Goal: Information Seeking & Learning: Learn about a topic

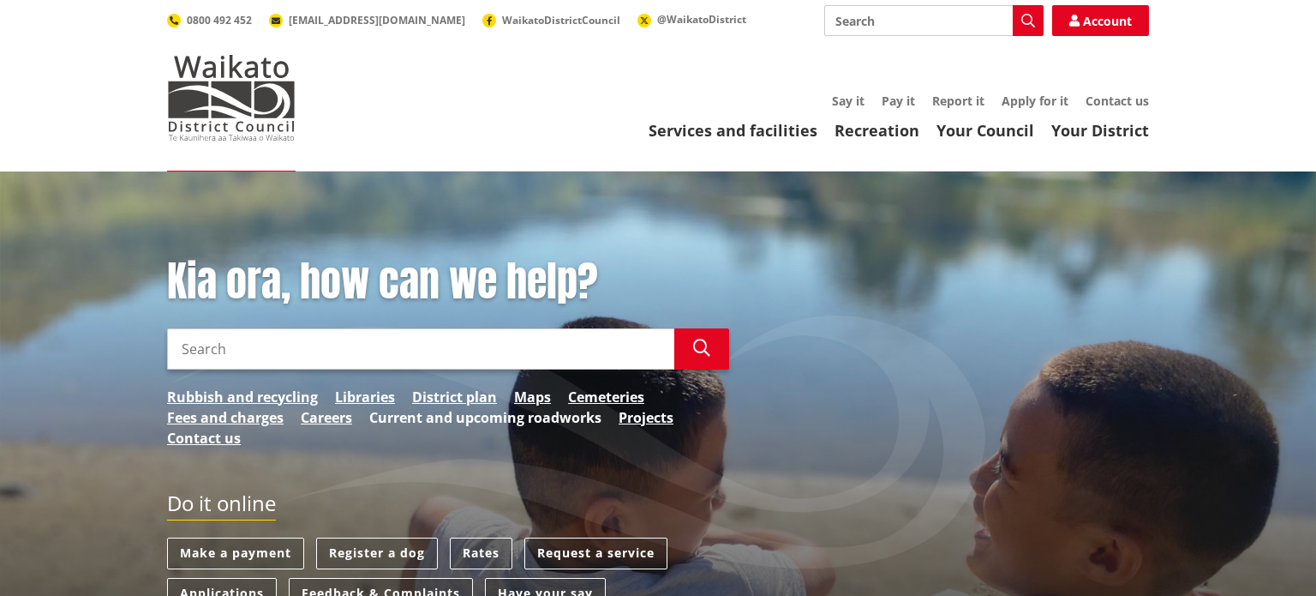
drag, startPoint x: 0, startPoint y: 0, endPoint x: 517, endPoint y: 414, distance: 662.2
click at [517, 415] on link "Current and upcoming roadworks" at bounding box center [485, 417] width 232 height 21
click at [646, 419] on link "Projects" at bounding box center [646, 417] width 55 height 21
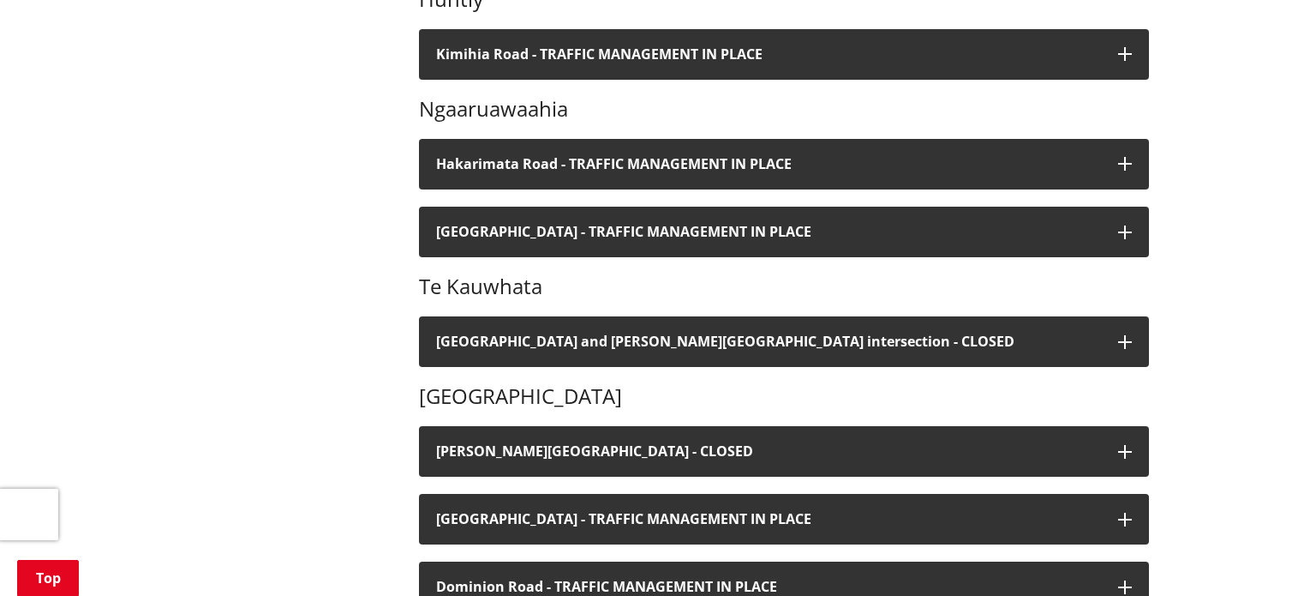
scroll to position [734, 0]
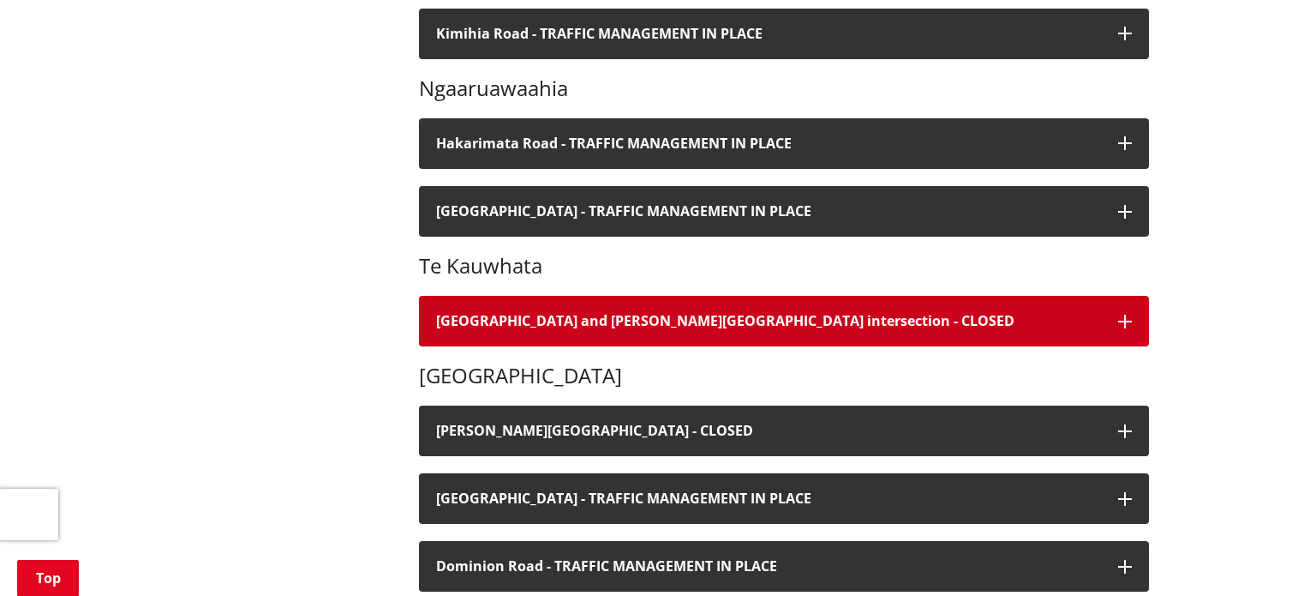
click at [1128, 317] on icon "button" at bounding box center [1125, 322] width 14 height 14
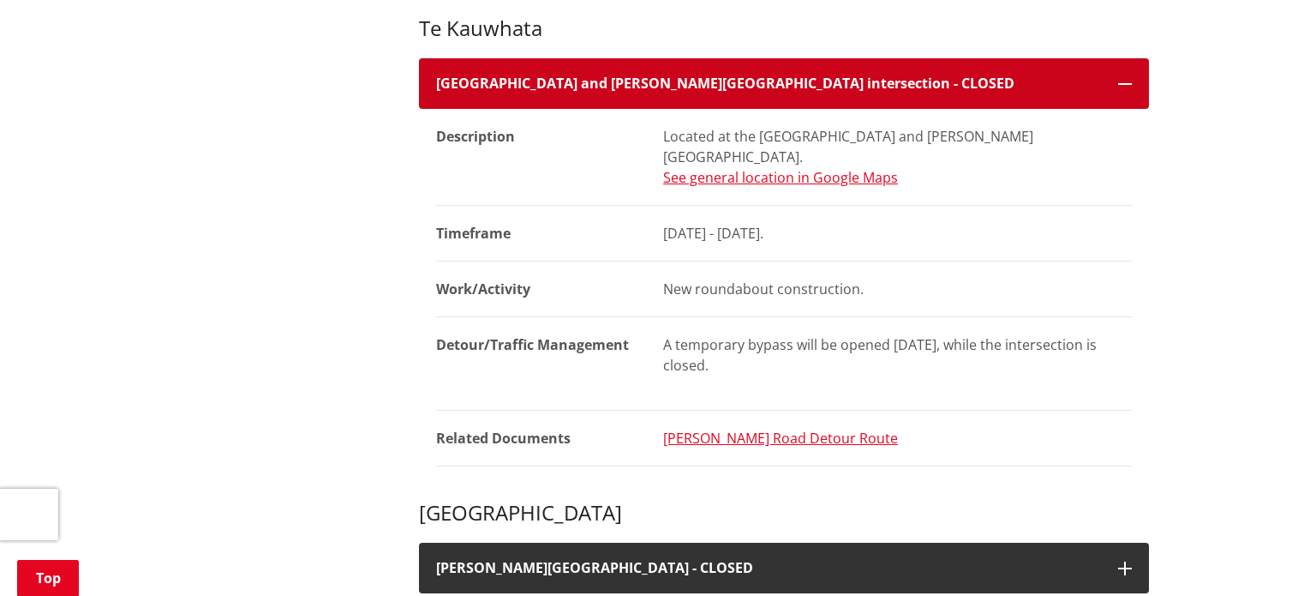
scroll to position [998, 0]
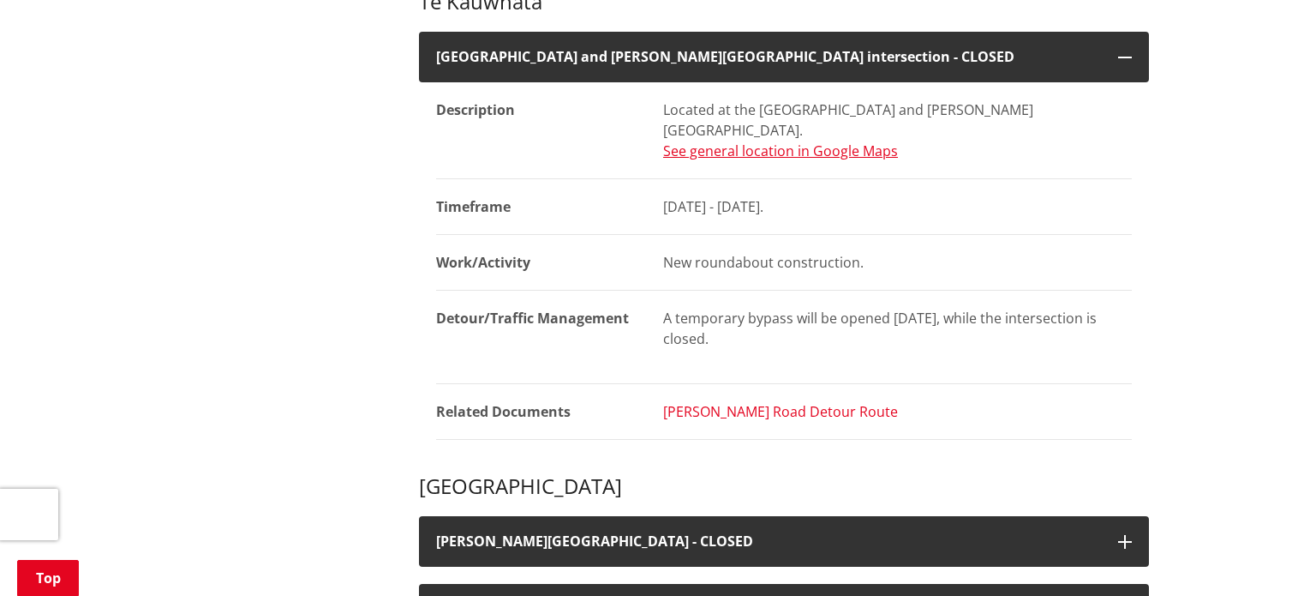
click at [762, 402] on link "Scott Road Detour Route" at bounding box center [780, 411] width 235 height 19
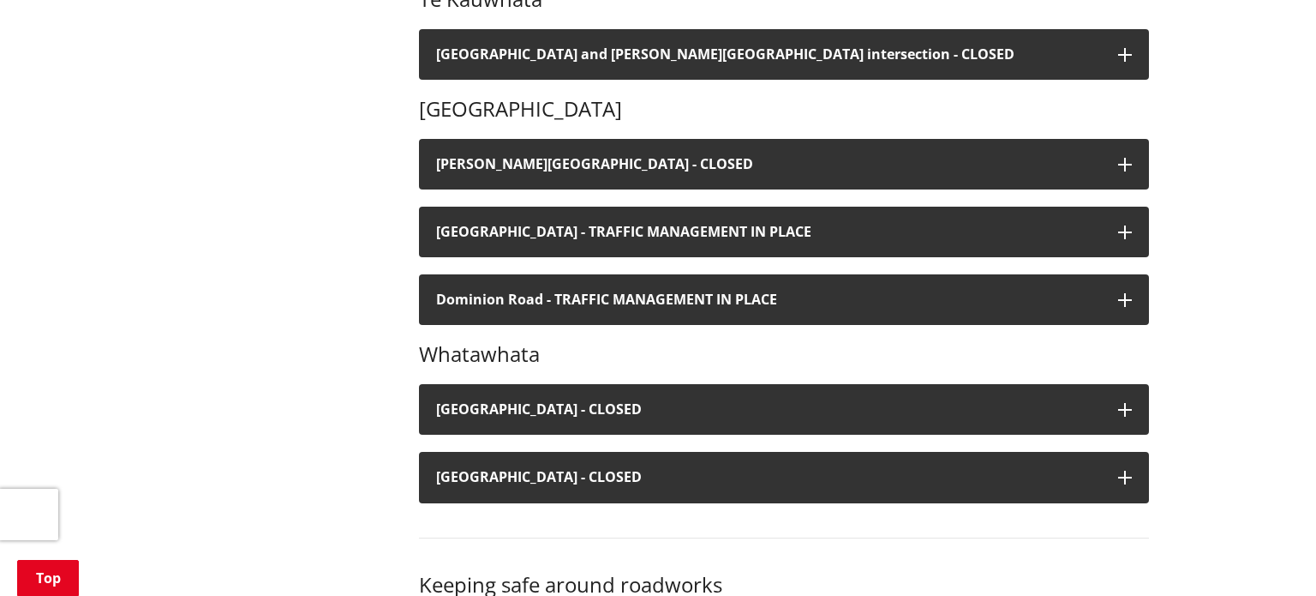
scroll to position [1000, 0]
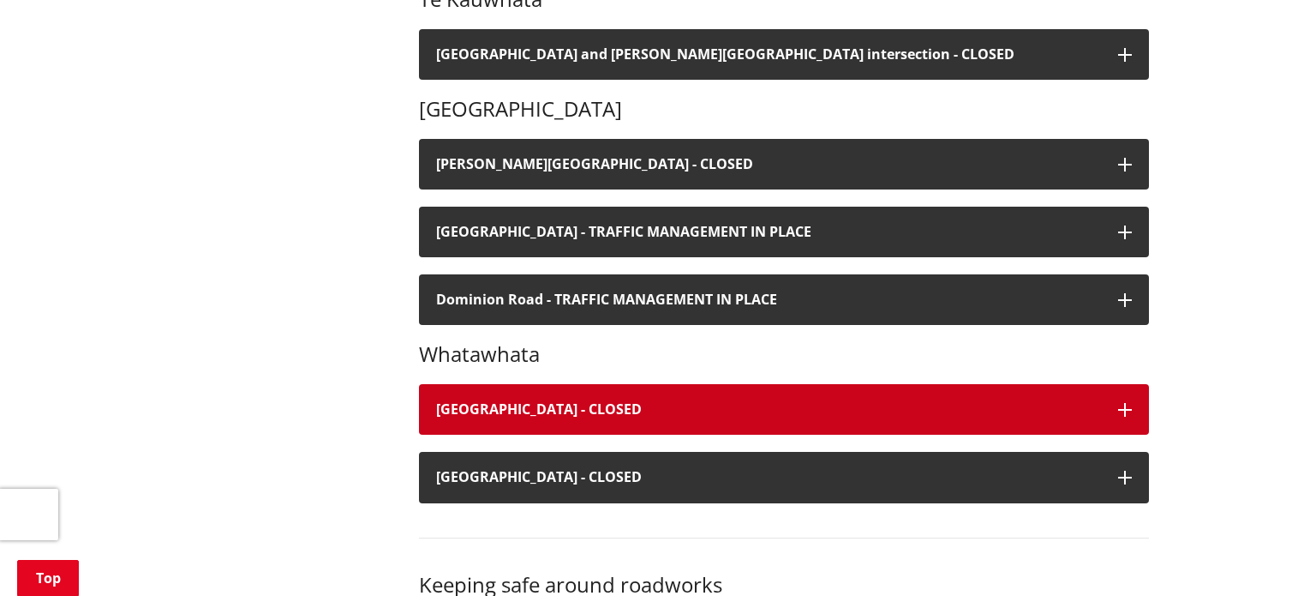
click at [1120, 408] on icon "button" at bounding box center [1125, 410] width 14 height 14
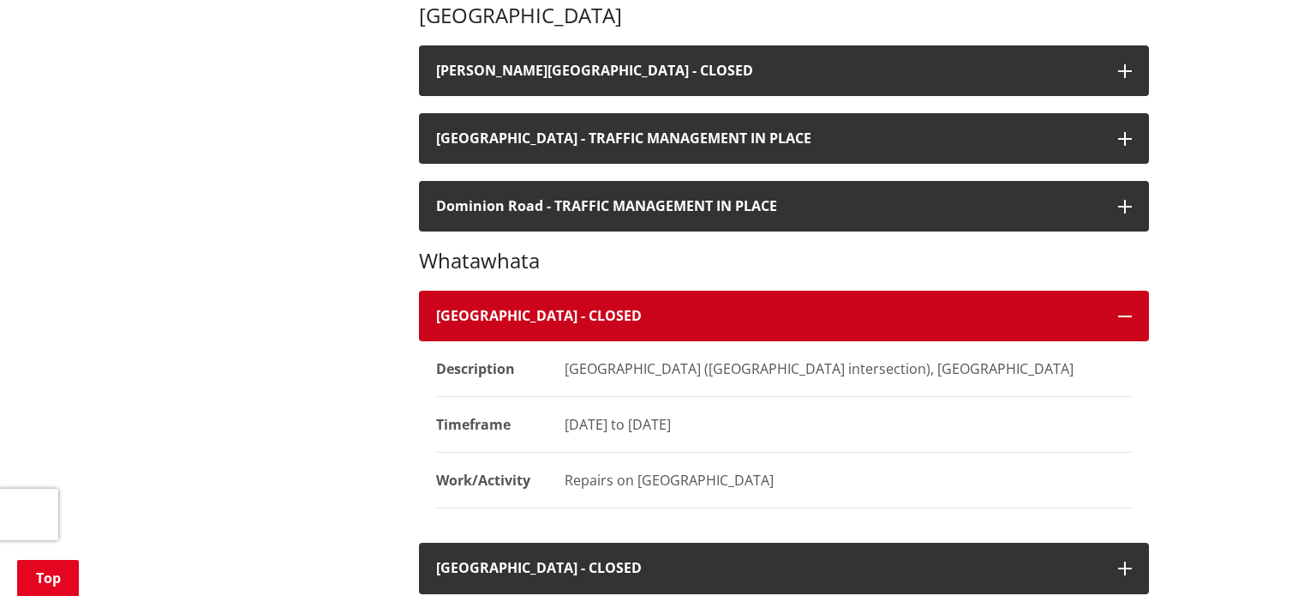
scroll to position [1118, 0]
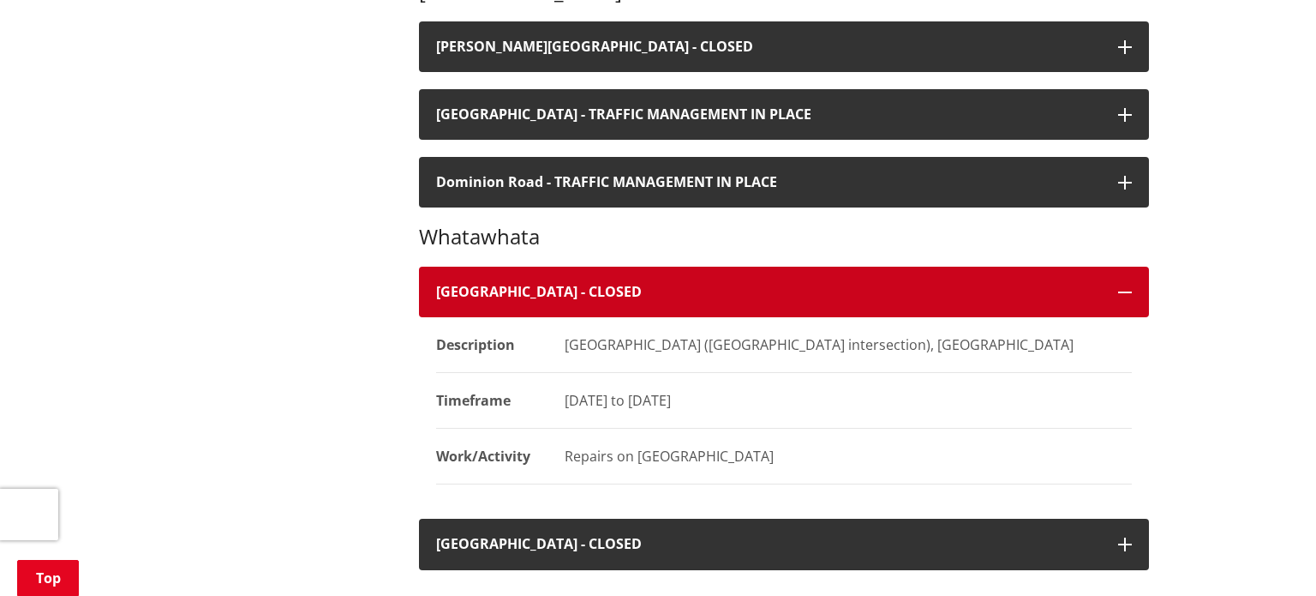
click at [1126, 292] on icon "button" at bounding box center [1125, 292] width 14 height 14
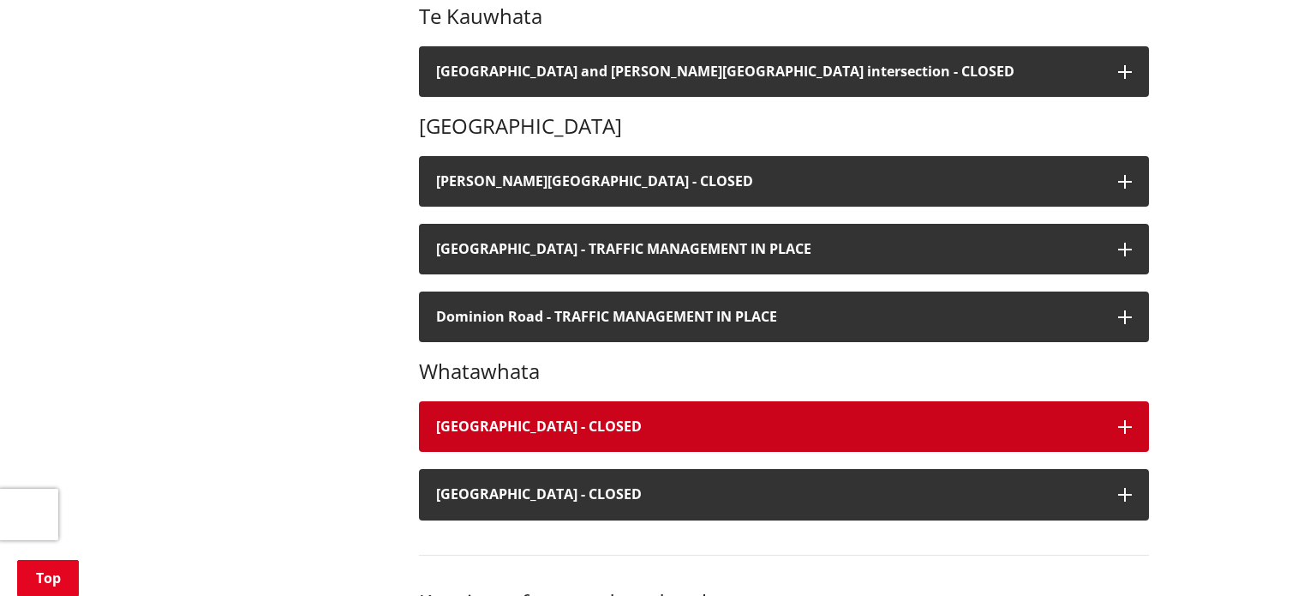
scroll to position [966, 0]
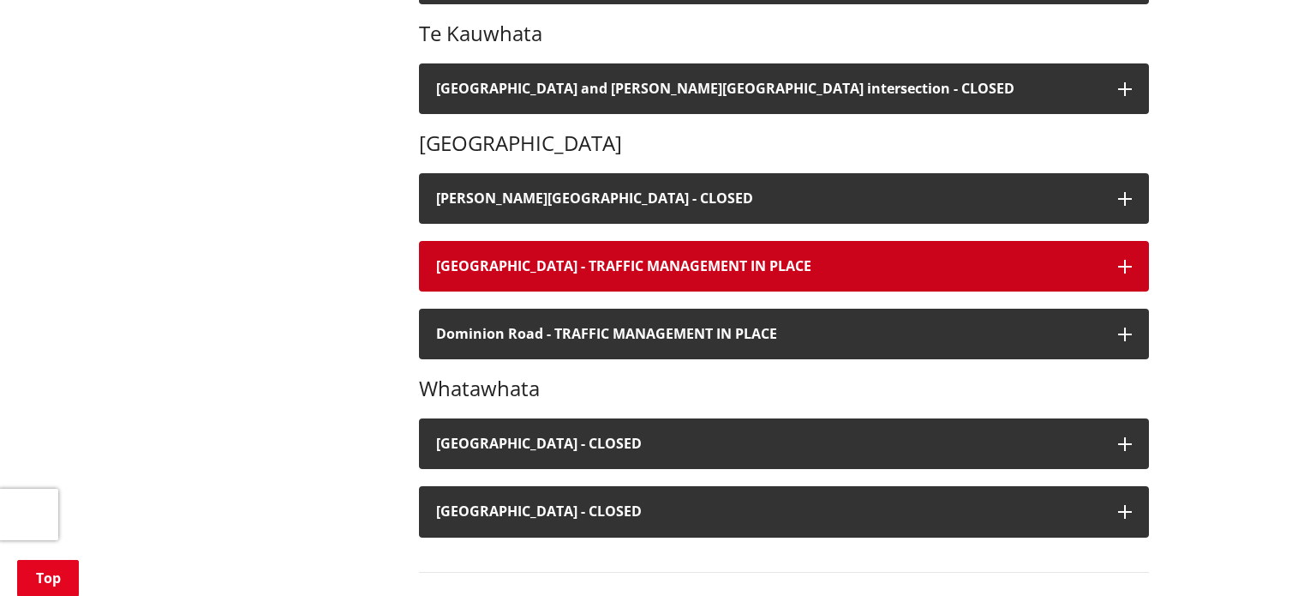
click at [1130, 265] on icon "button" at bounding box center [1125, 267] width 14 height 14
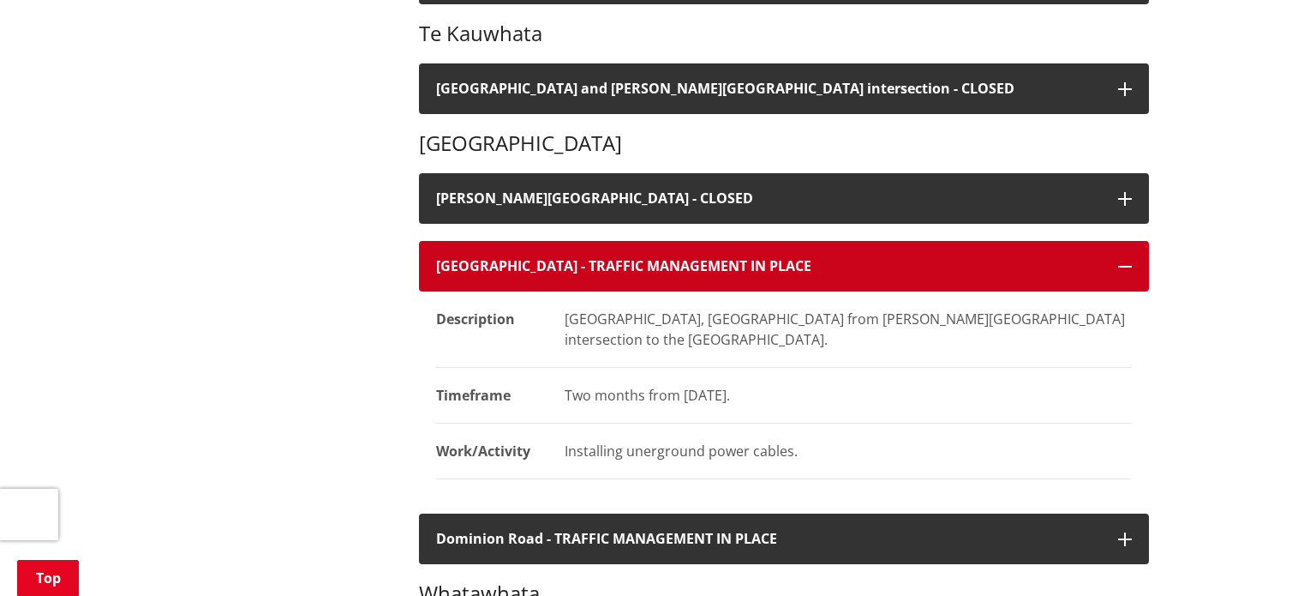
click at [1131, 263] on icon "button" at bounding box center [1125, 267] width 14 height 14
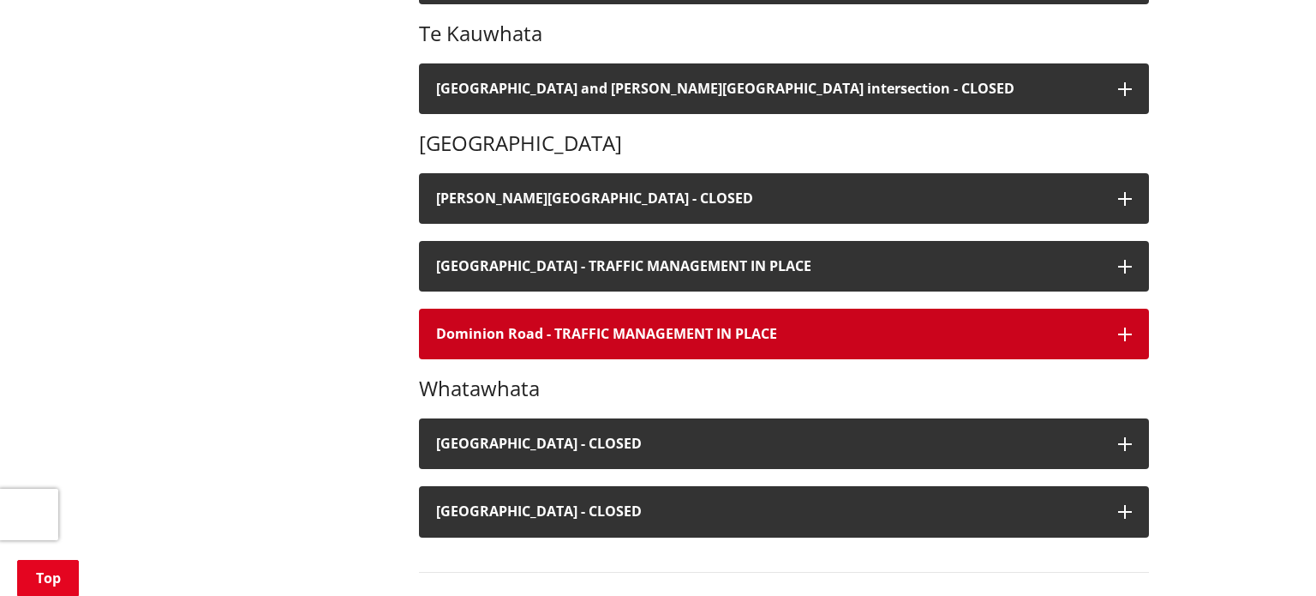
click at [1130, 335] on icon "button" at bounding box center [1125, 334] width 14 height 14
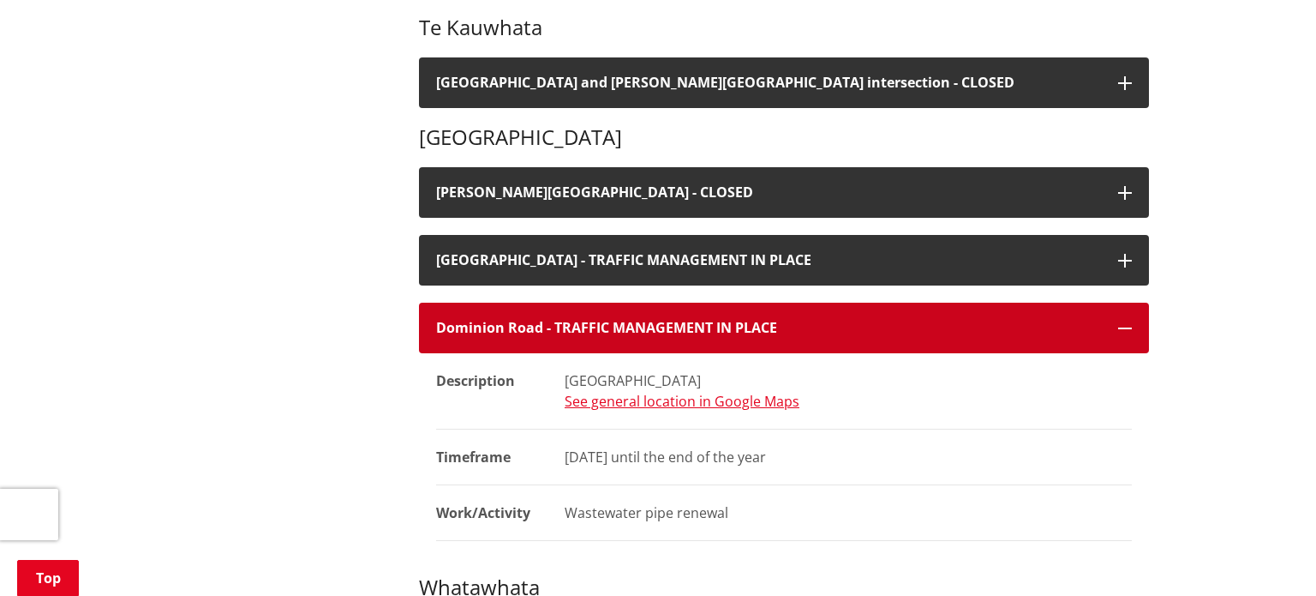
scroll to position [974, 0]
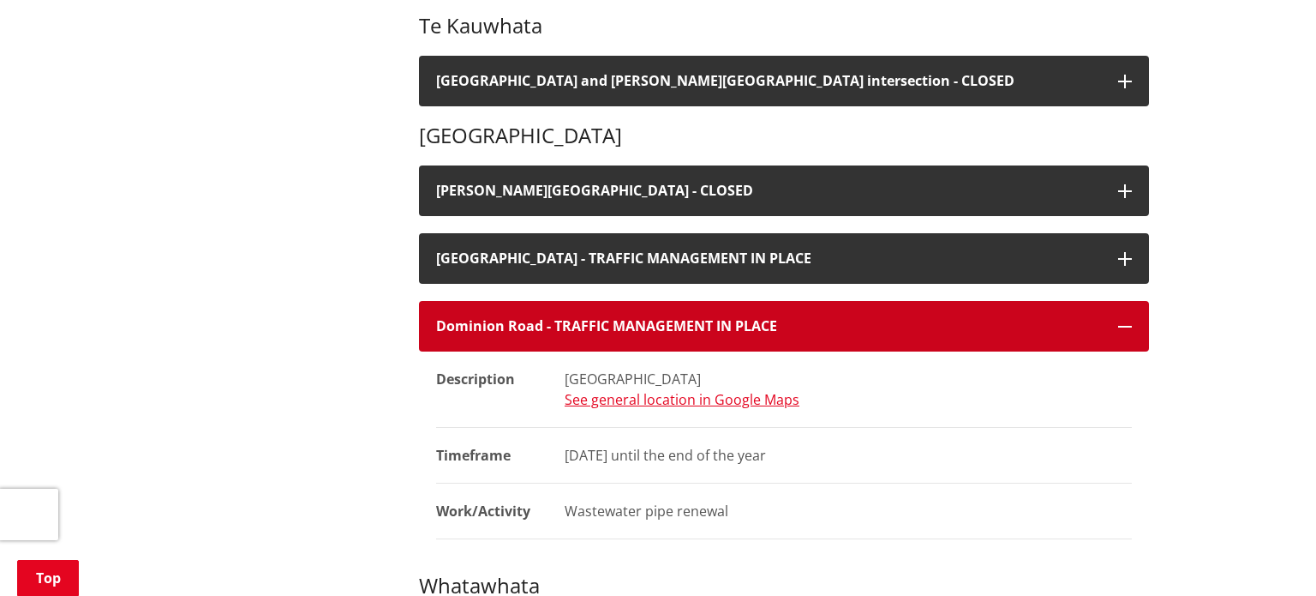
click at [1128, 324] on icon "button" at bounding box center [1125, 327] width 14 height 14
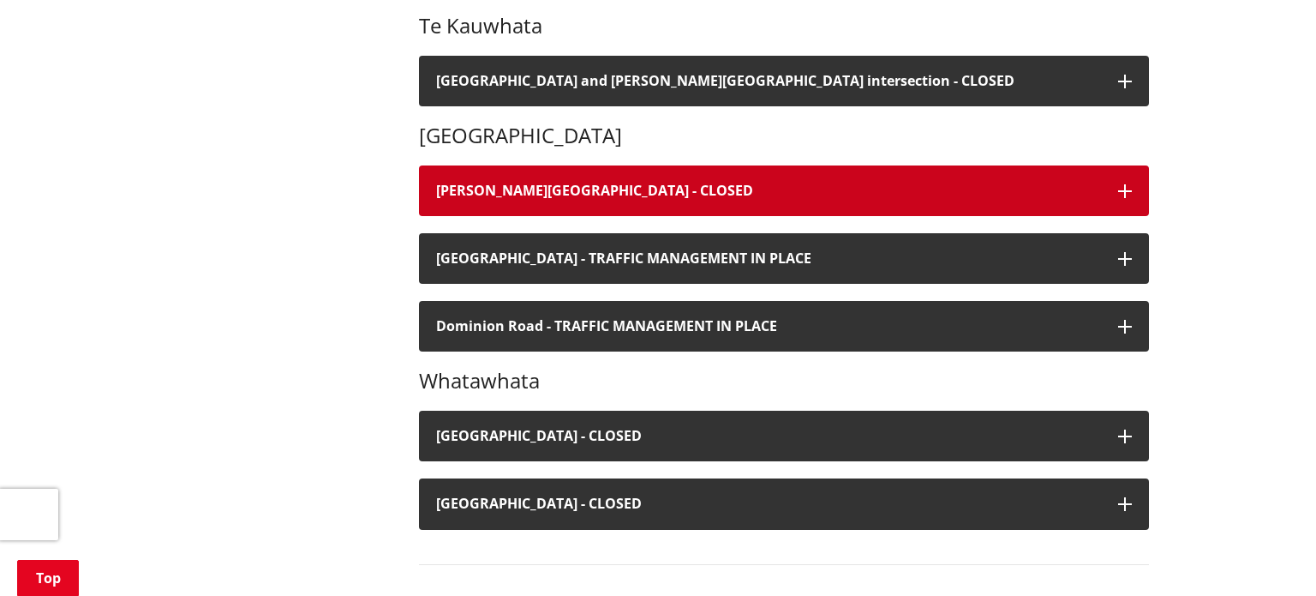
click at [1127, 204] on button "[PERSON_NAME][GEOGRAPHIC_DATA] - CLOSED" at bounding box center [784, 190] width 730 height 51
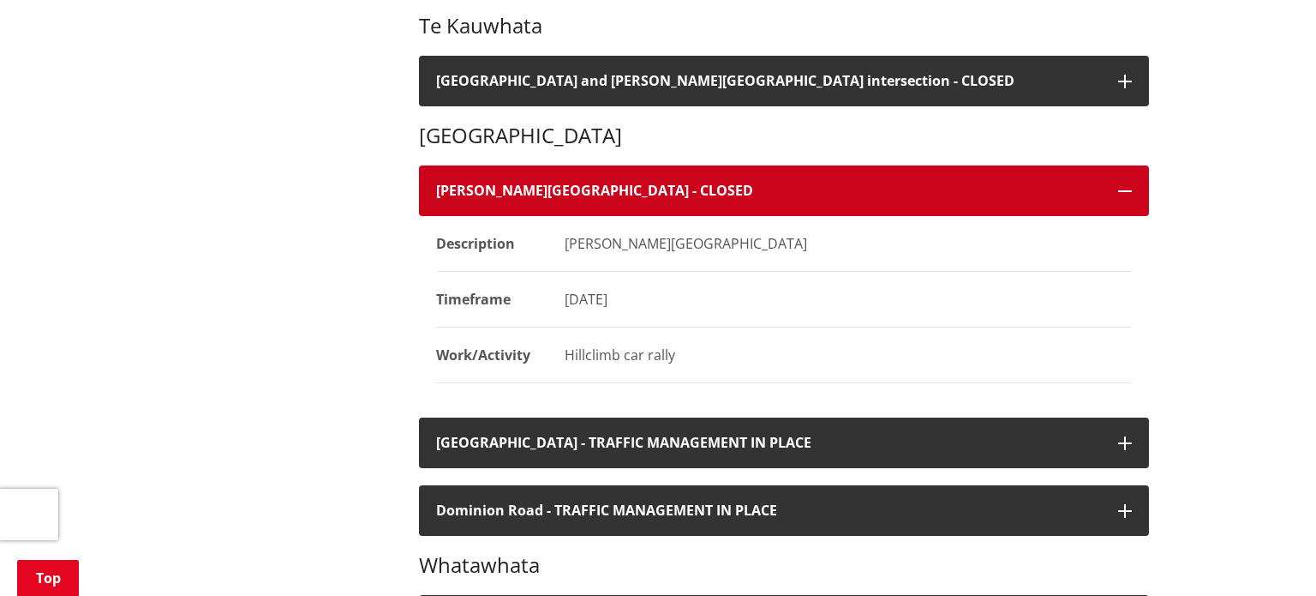
click at [1125, 195] on icon "button" at bounding box center [1125, 191] width 14 height 14
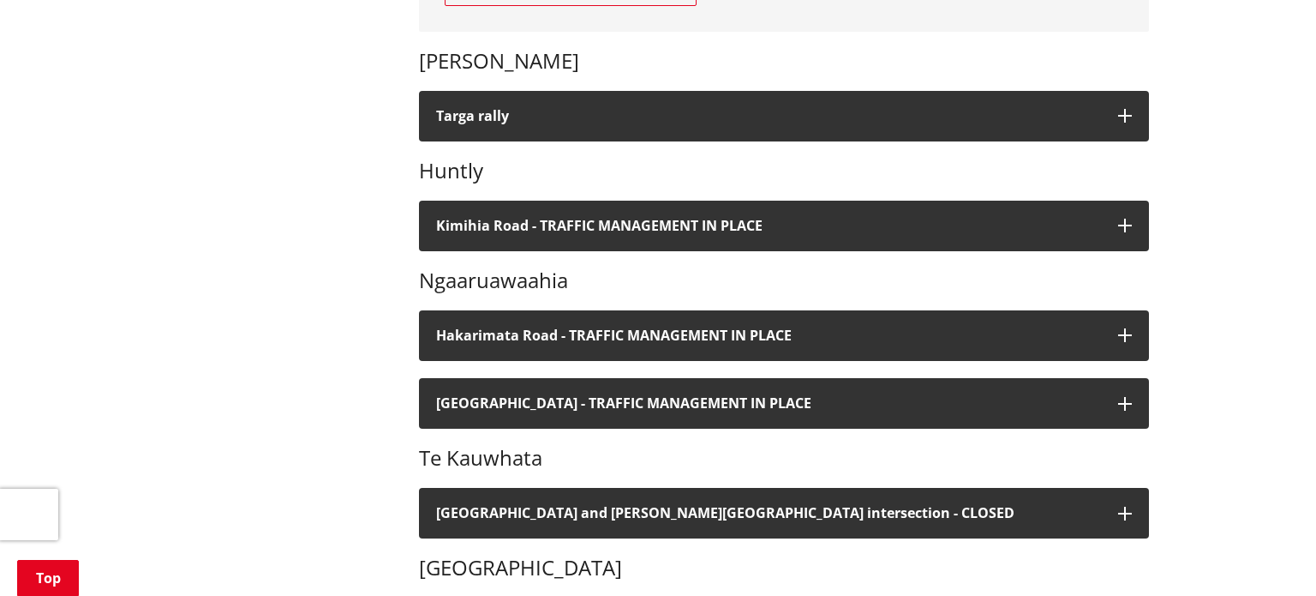
scroll to position [392, 0]
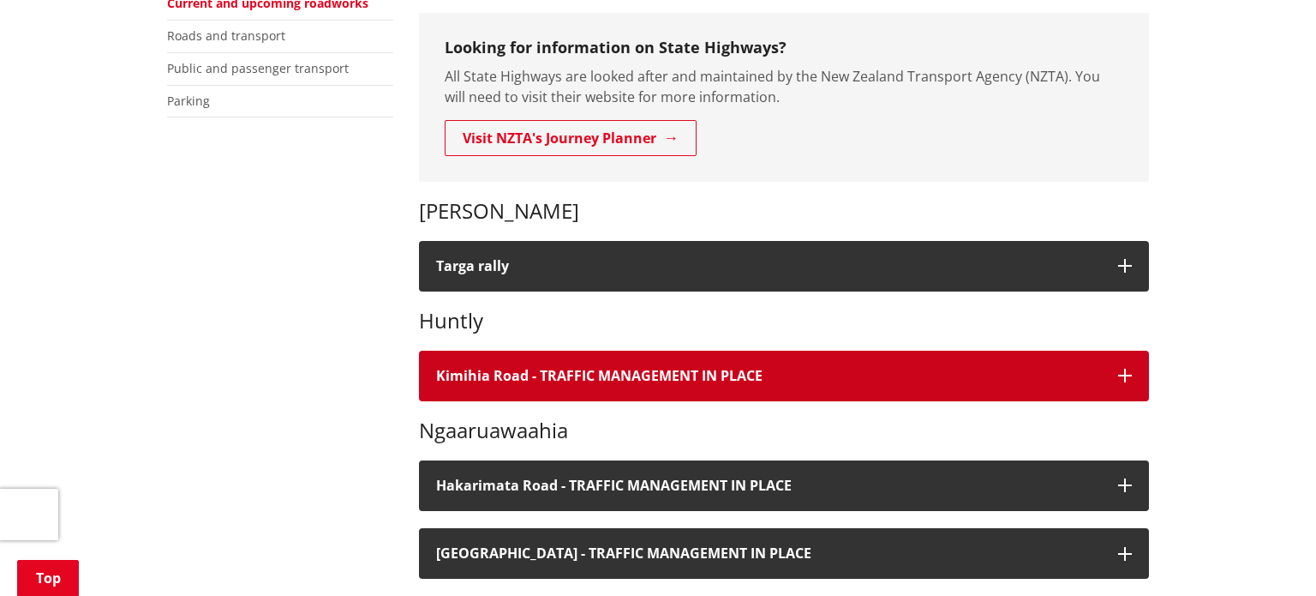
click at [1124, 373] on icon "button" at bounding box center [1125, 376] width 14 height 14
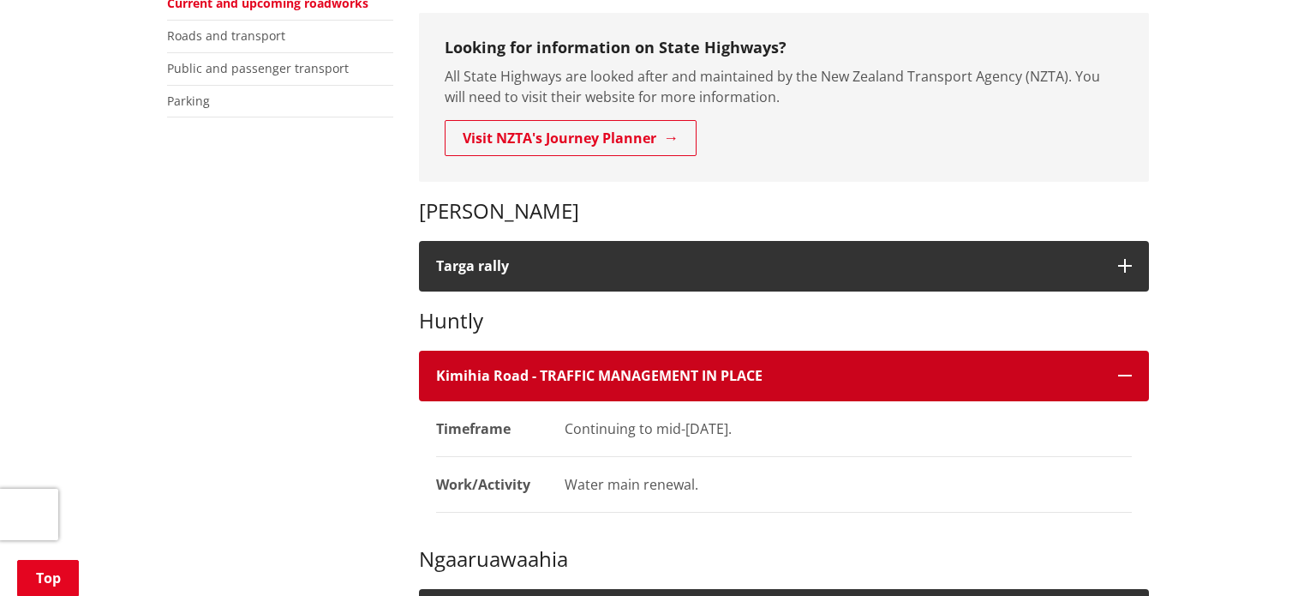
click at [1121, 372] on icon "button" at bounding box center [1125, 376] width 14 height 14
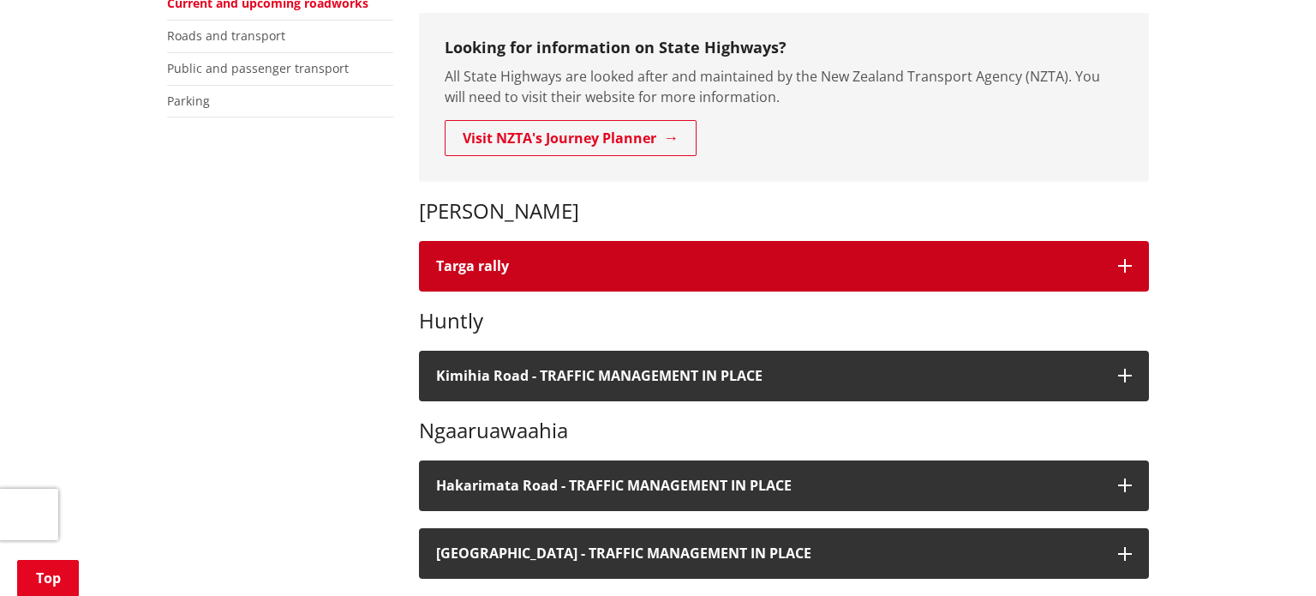
click at [1124, 269] on icon "button" at bounding box center [1125, 266] width 14 height 14
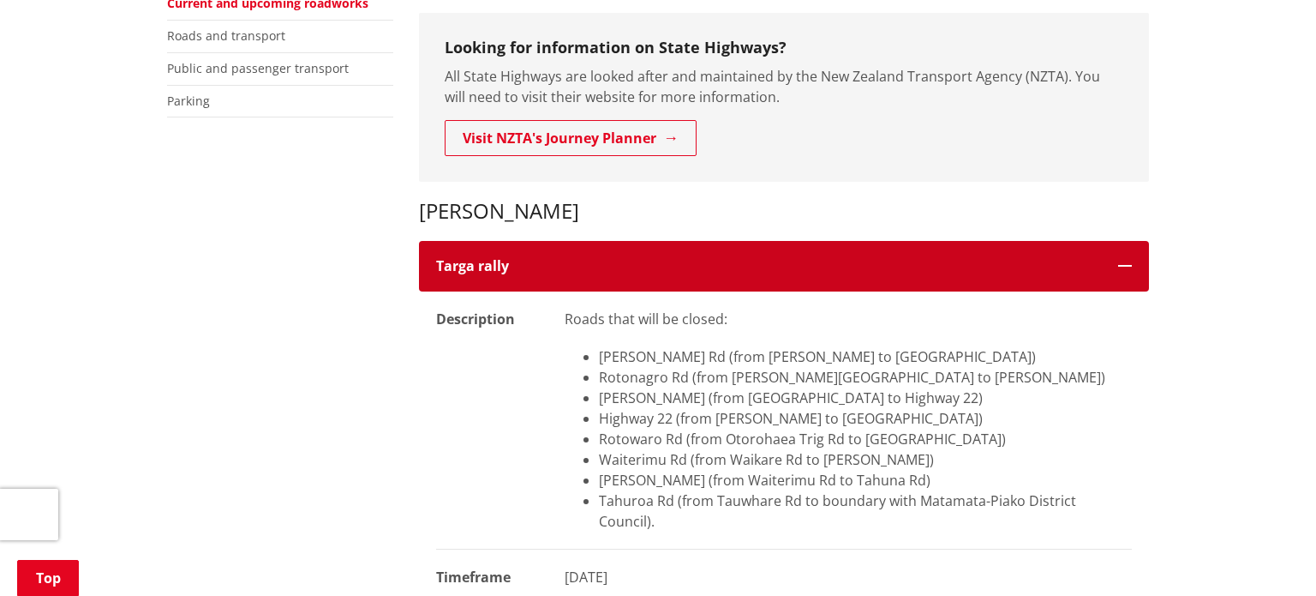
click at [1126, 265] on icon "button" at bounding box center [1125, 266] width 14 height 14
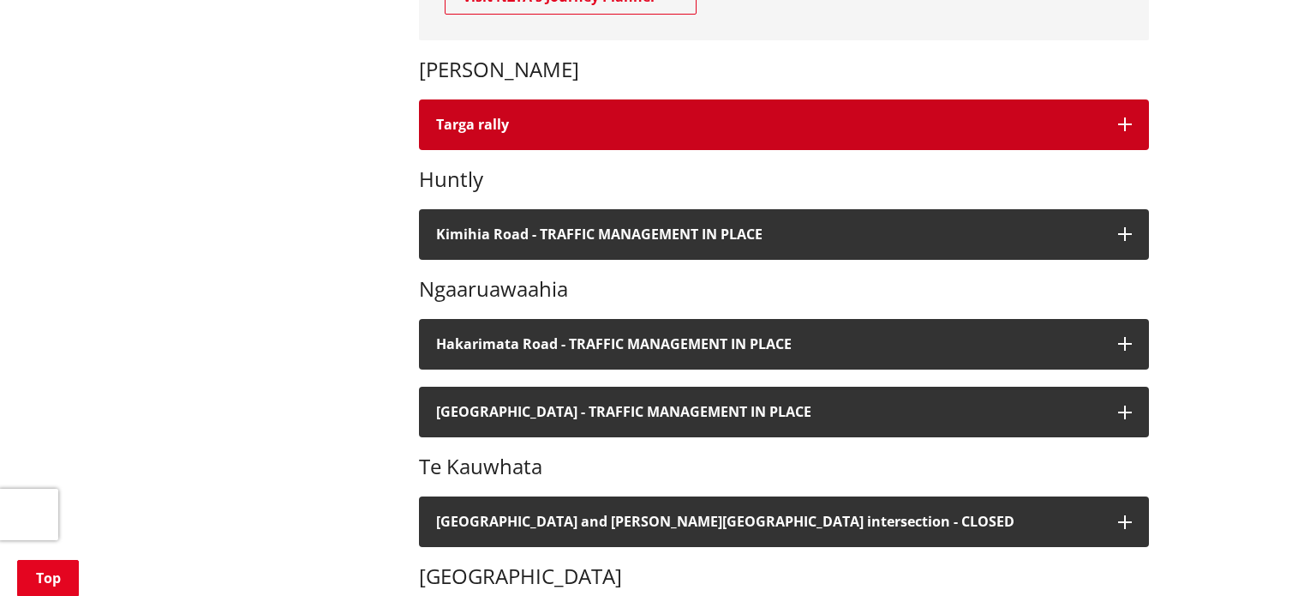
scroll to position [538, 0]
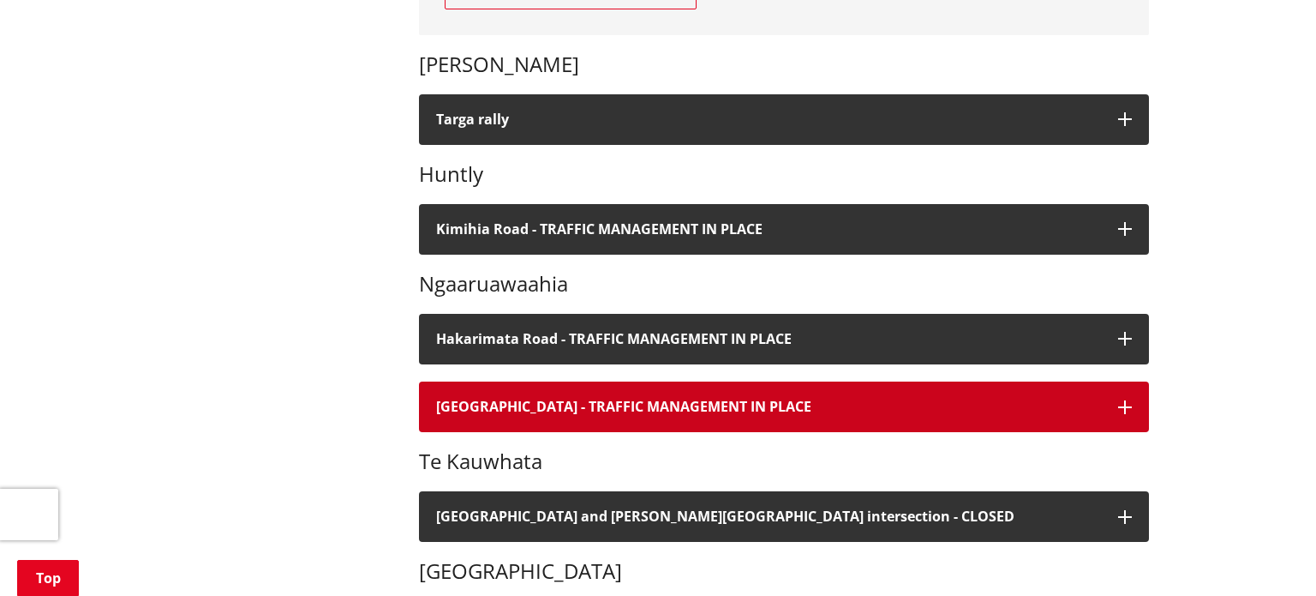
click at [1120, 396] on button "Havelock Road - TRAFFIC MANAGEMENT IN PLACE" at bounding box center [784, 406] width 730 height 51
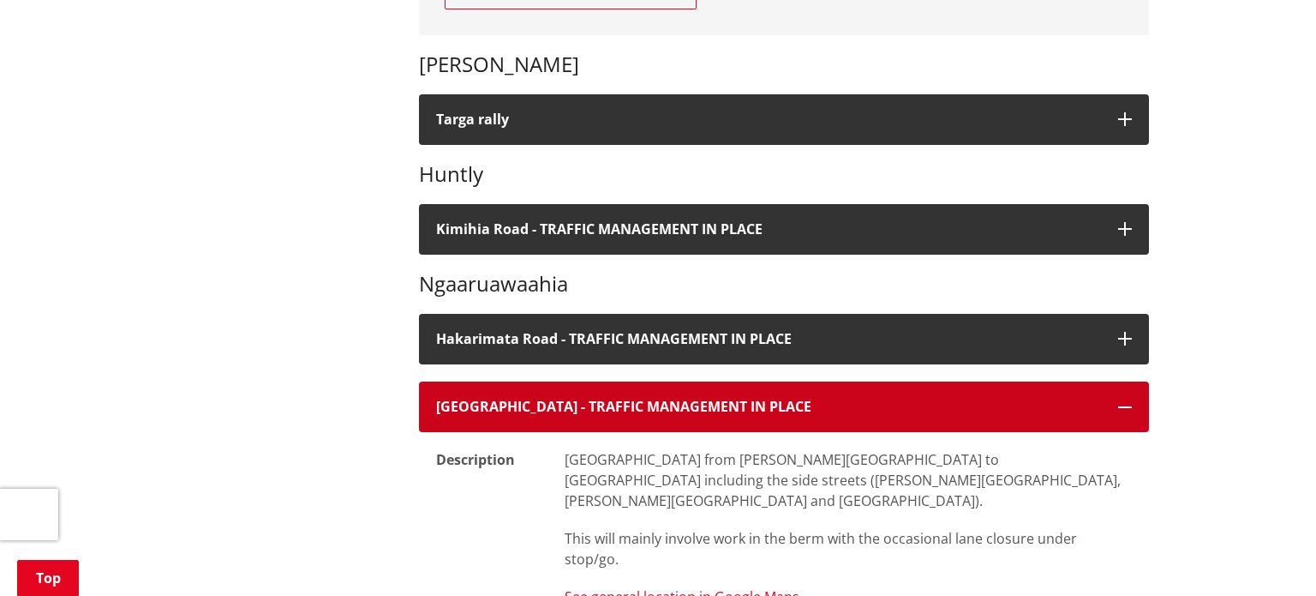
click at [1125, 405] on icon "button" at bounding box center [1125, 407] width 14 height 14
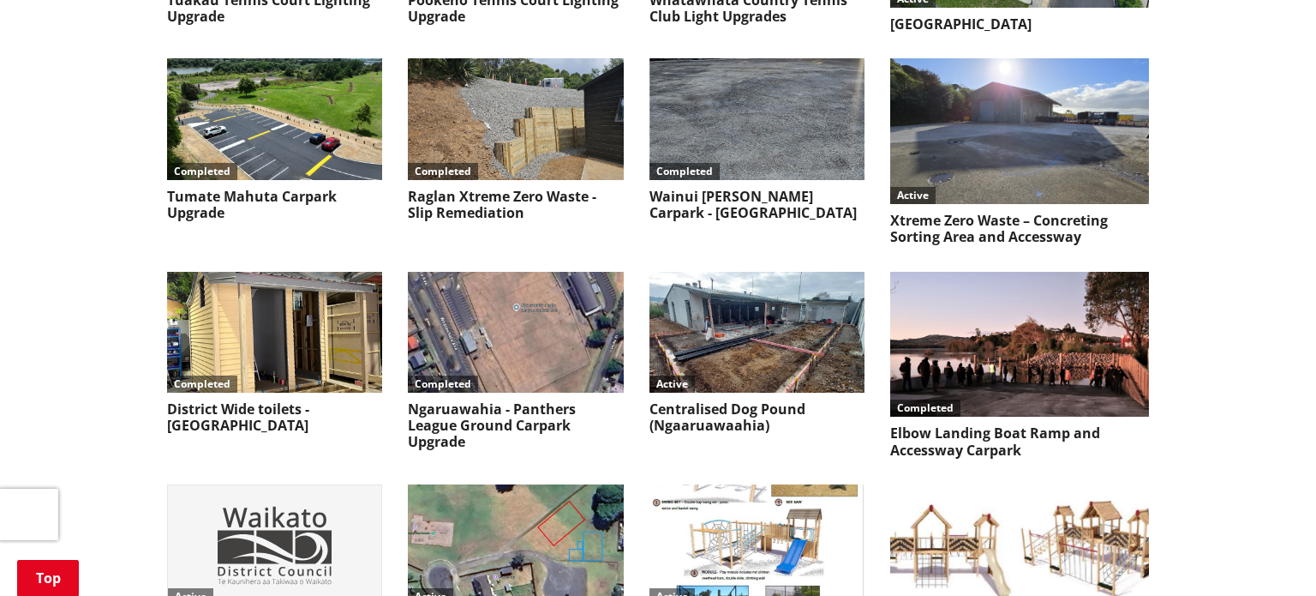
scroll to position [7284, 0]
